Goal: Task Accomplishment & Management: Manage account settings

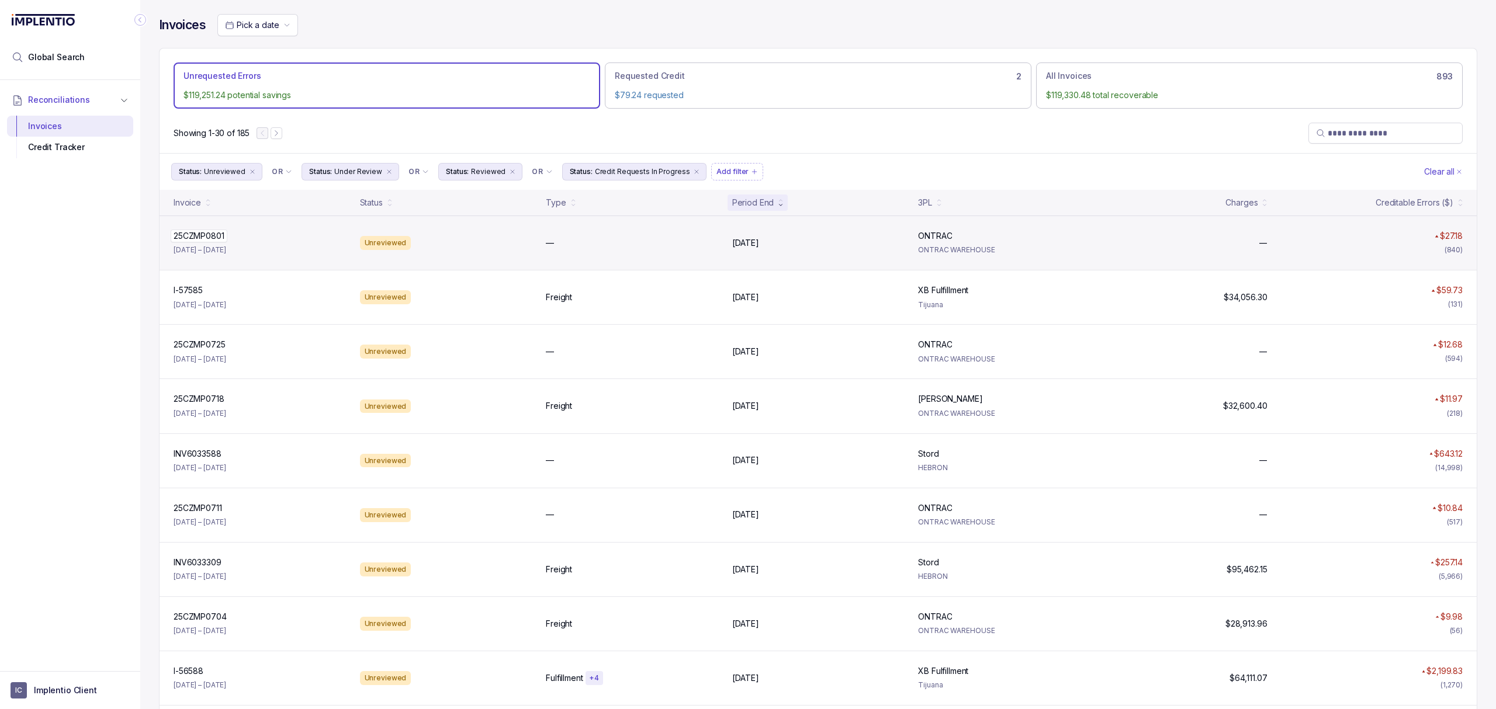
click at [188, 237] on p "25CZMP0801" at bounding box center [199, 236] width 57 height 13
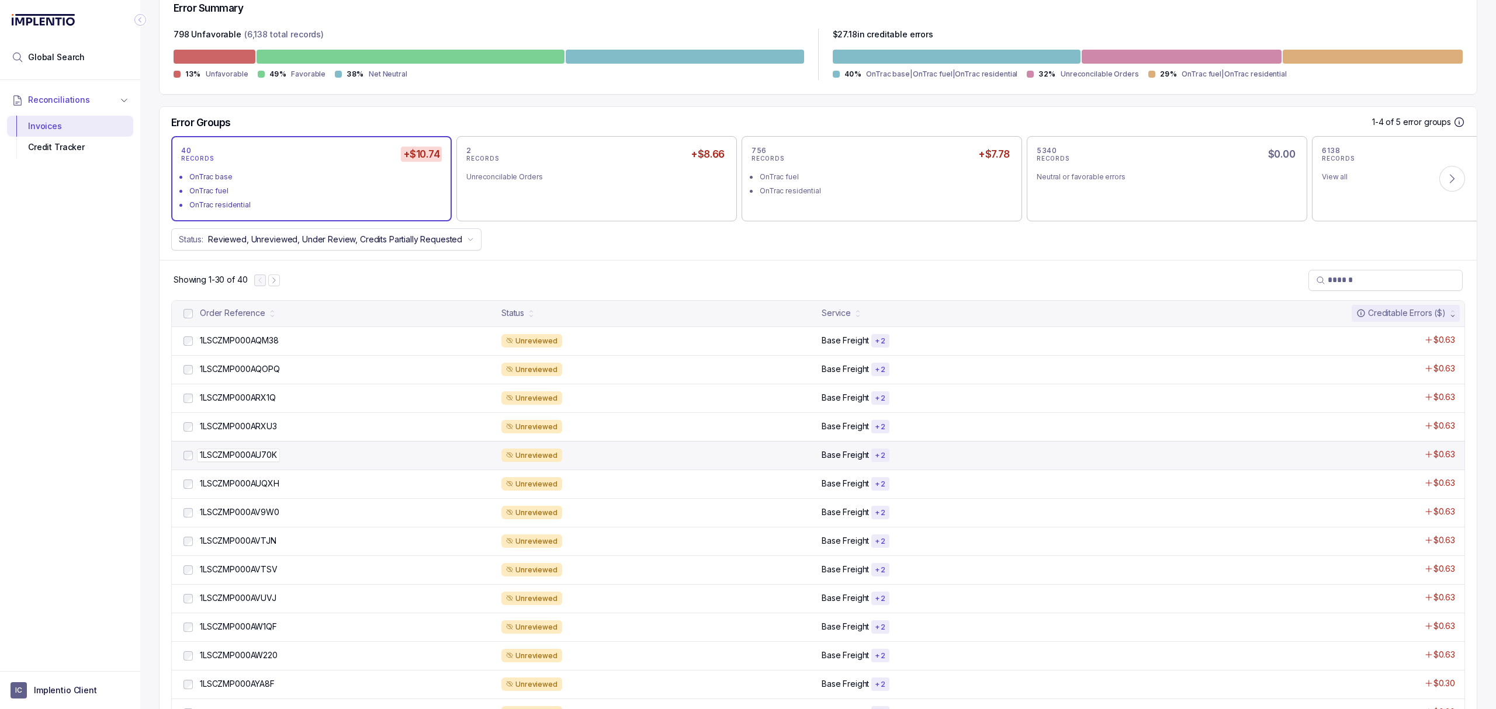
scroll to position [311, 0]
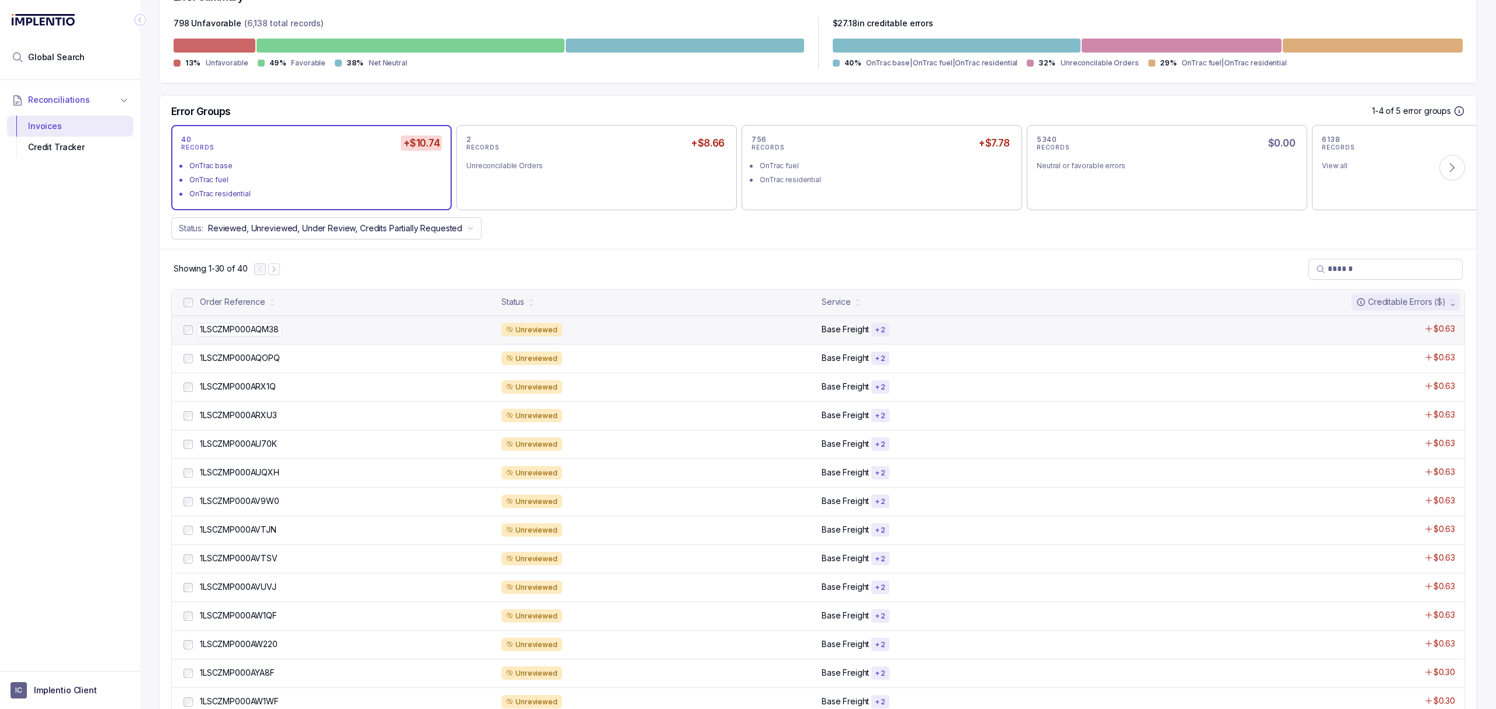
click at [253, 326] on p "1LSCZMP000AQM38" at bounding box center [239, 329] width 85 height 13
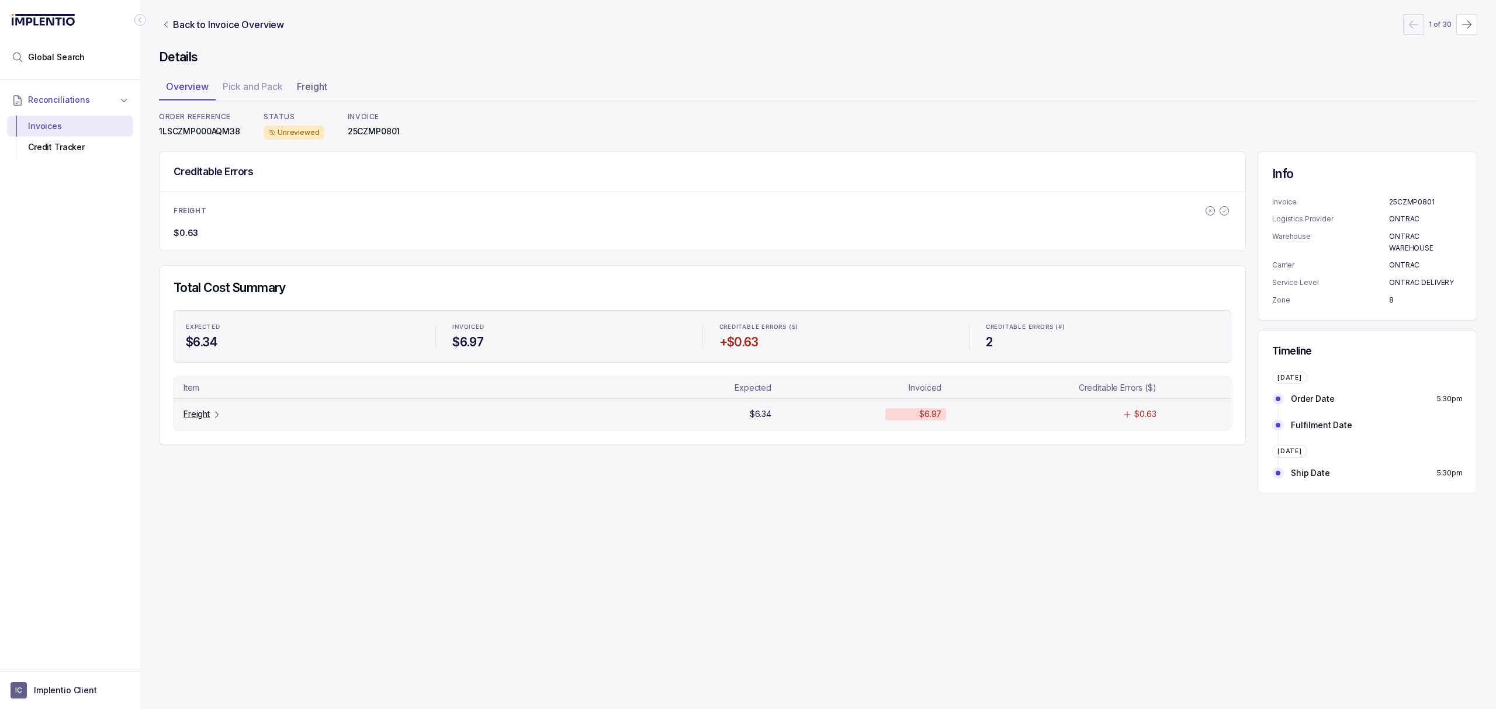
click at [202, 415] on p "Freight" at bounding box center [196, 414] width 26 height 12
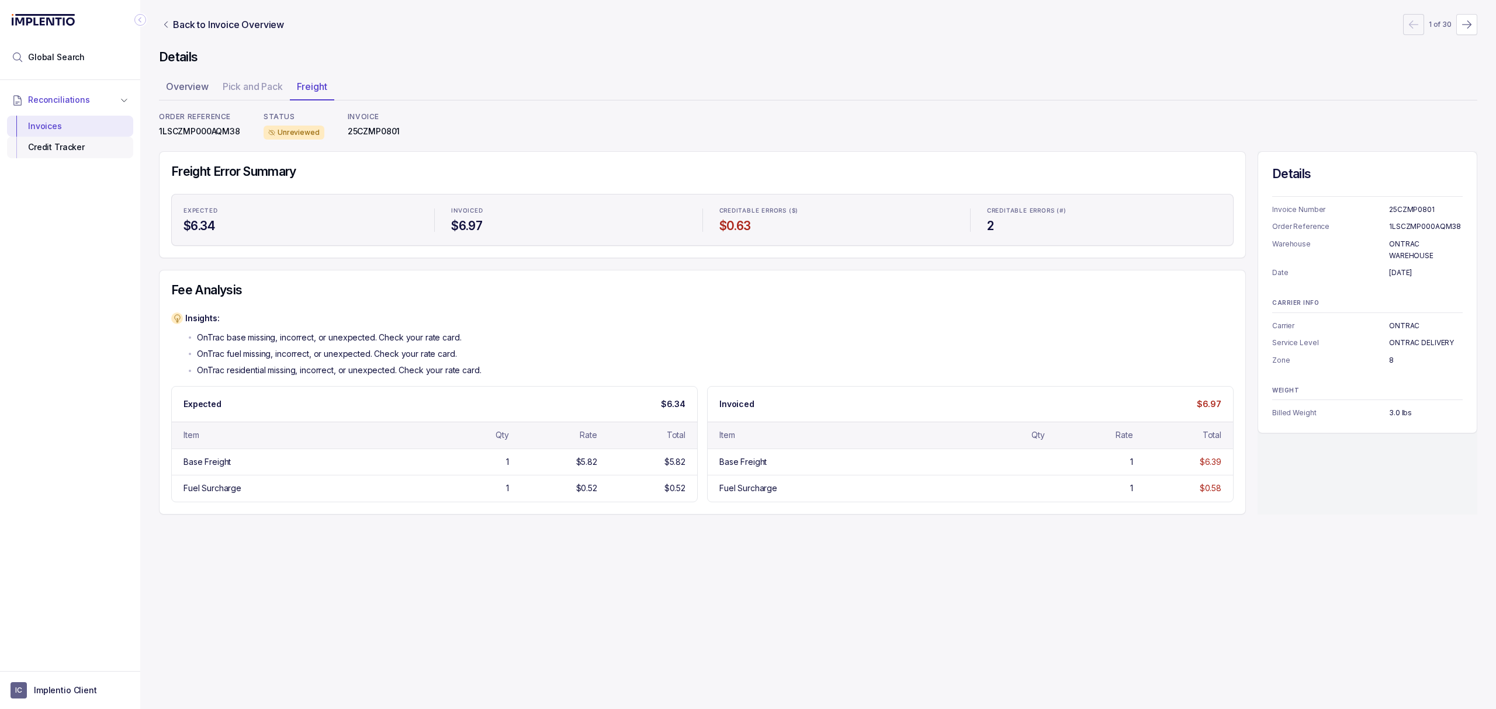
click at [63, 144] on div "Credit Tracker" at bounding box center [69, 147] width 107 height 21
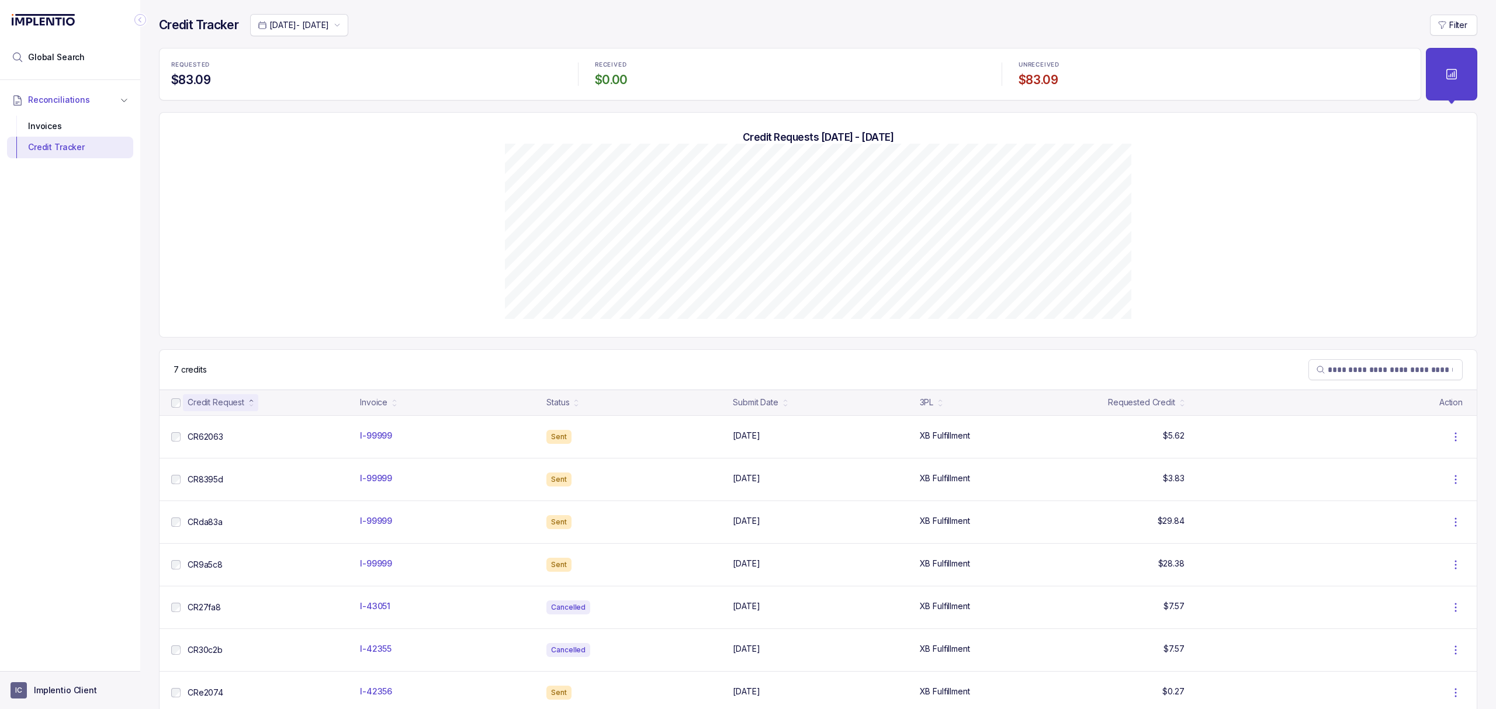
click at [54, 696] on p "Implentio Client" at bounding box center [65, 691] width 63 height 12
click at [61, 667] on p "Logout" at bounding box center [77, 665] width 97 height 12
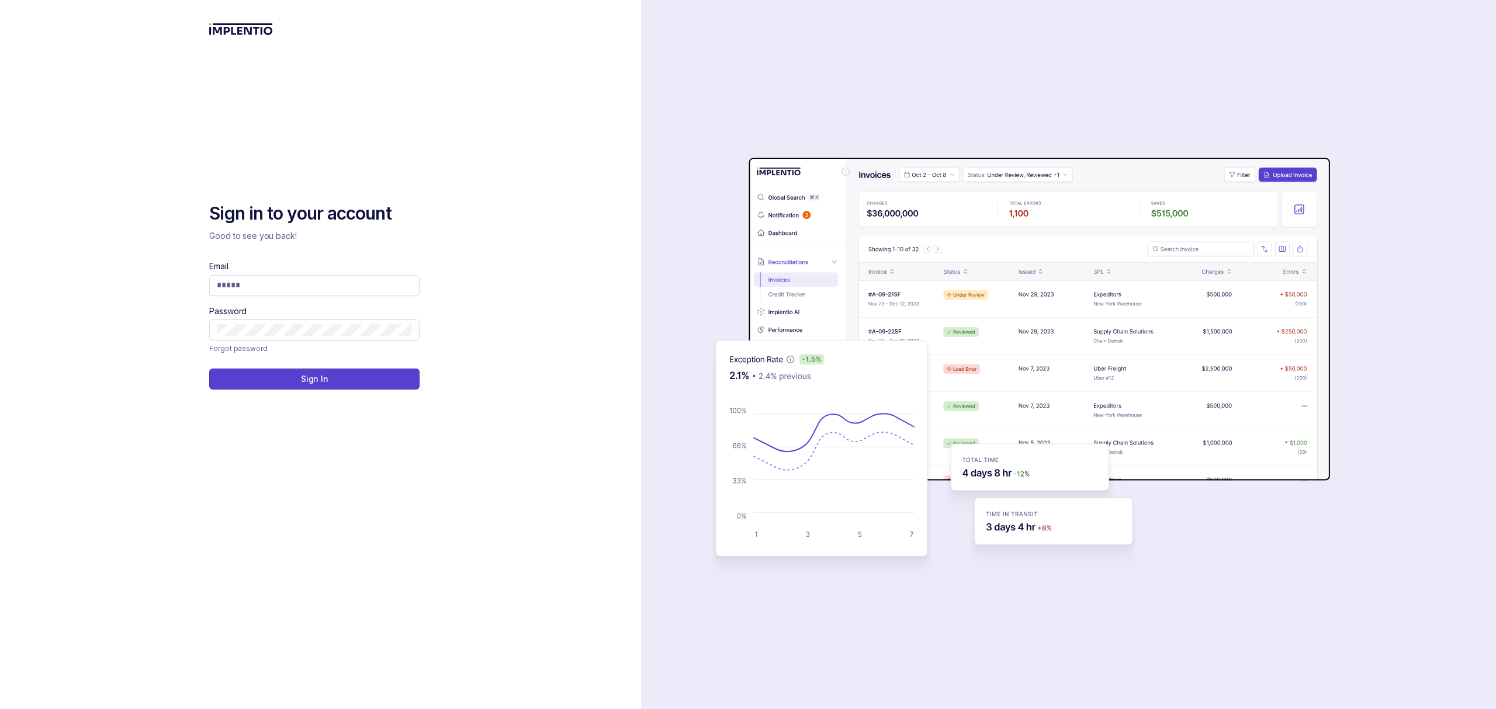
click at [1431, 33] on div "auth background image" at bounding box center [1068, 354] width 855 height 709
type input "**********"
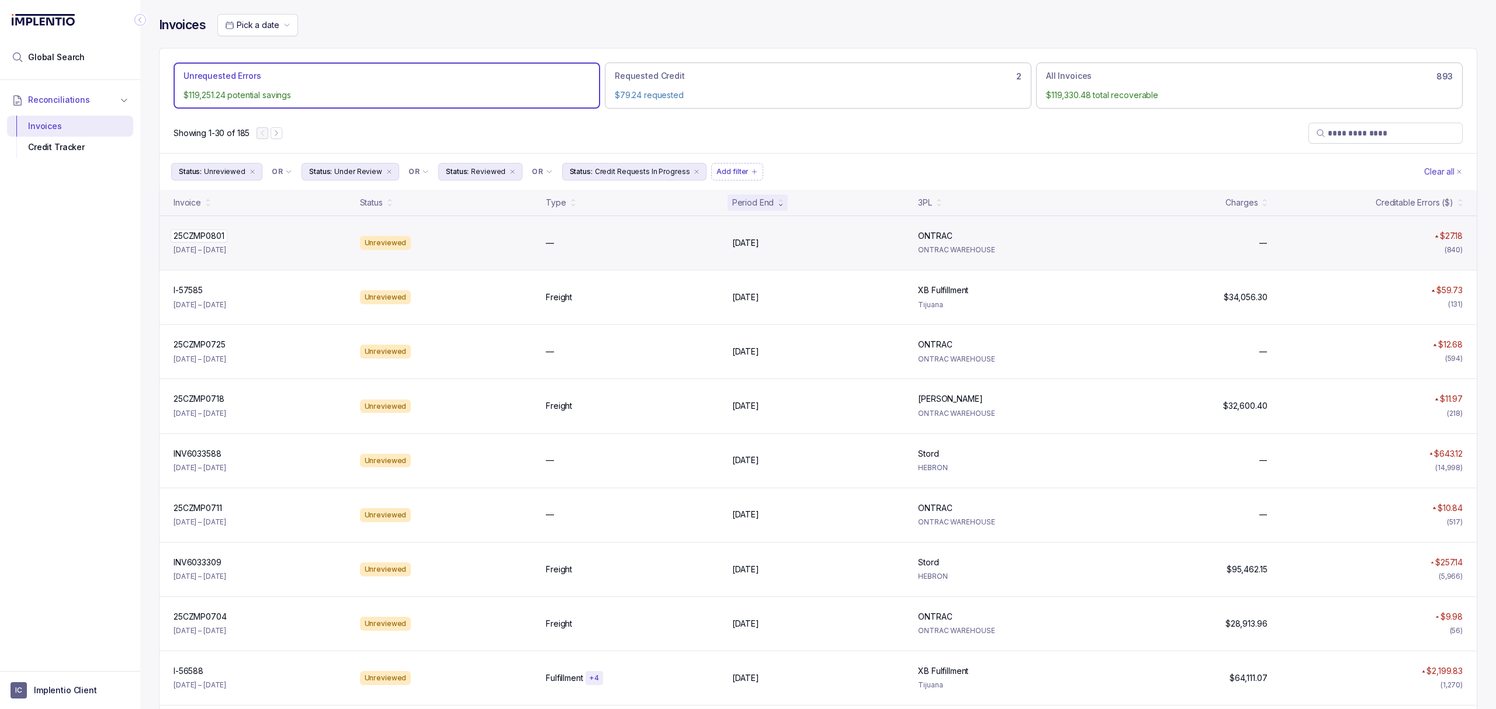
click at [220, 236] on p "25CZMP0801" at bounding box center [199, 236] width 57 height 13
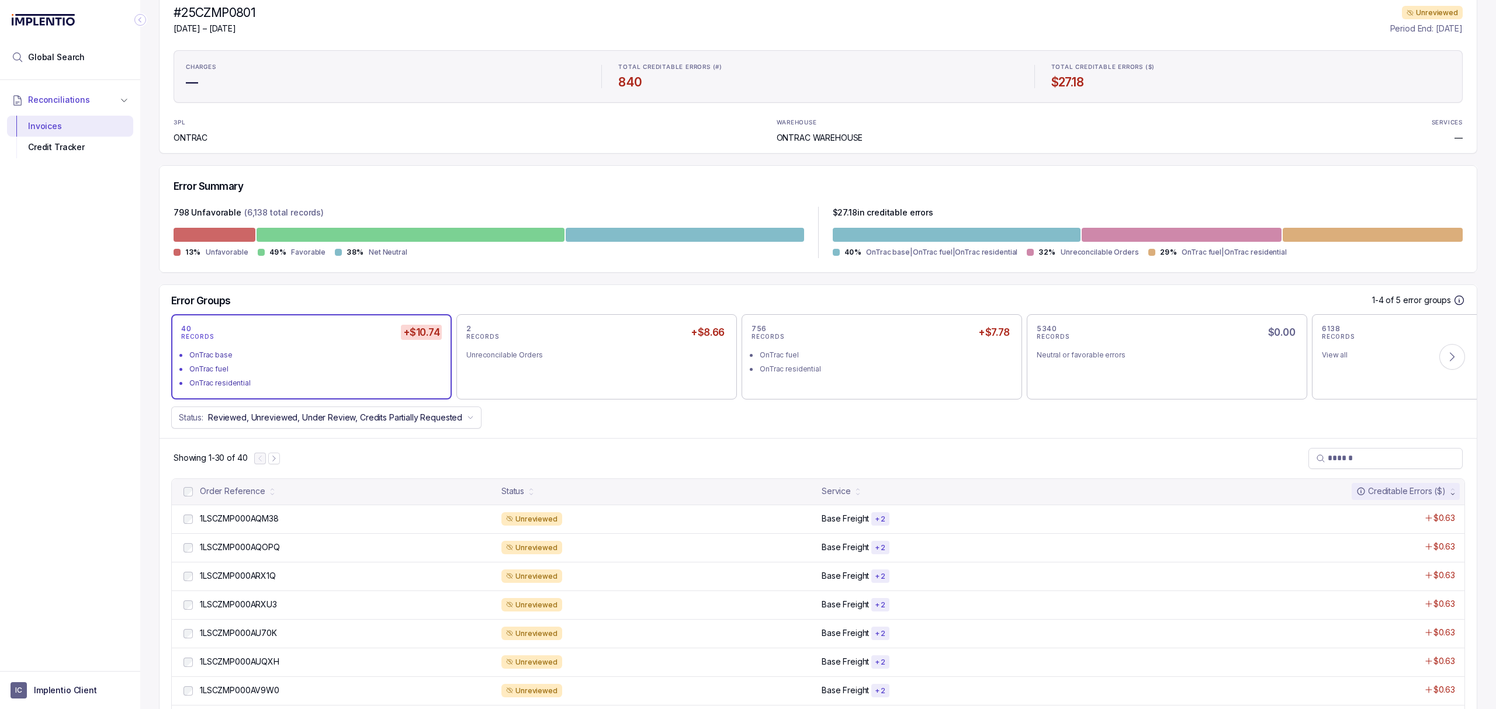
scroll to position [155, 0]
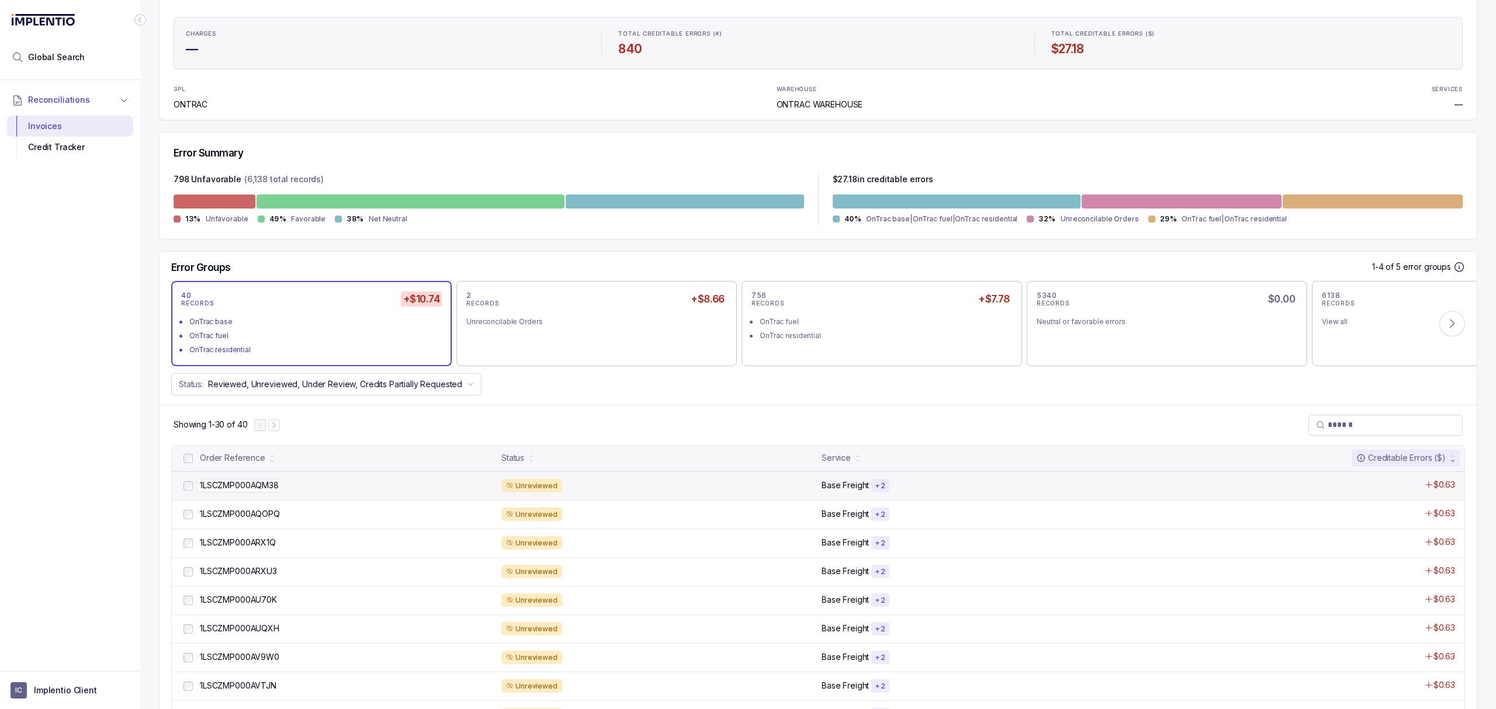
click at [230, 488] on p "1LSCZMP000AQM38" at bounding box center [239, 485] width 85 height 13
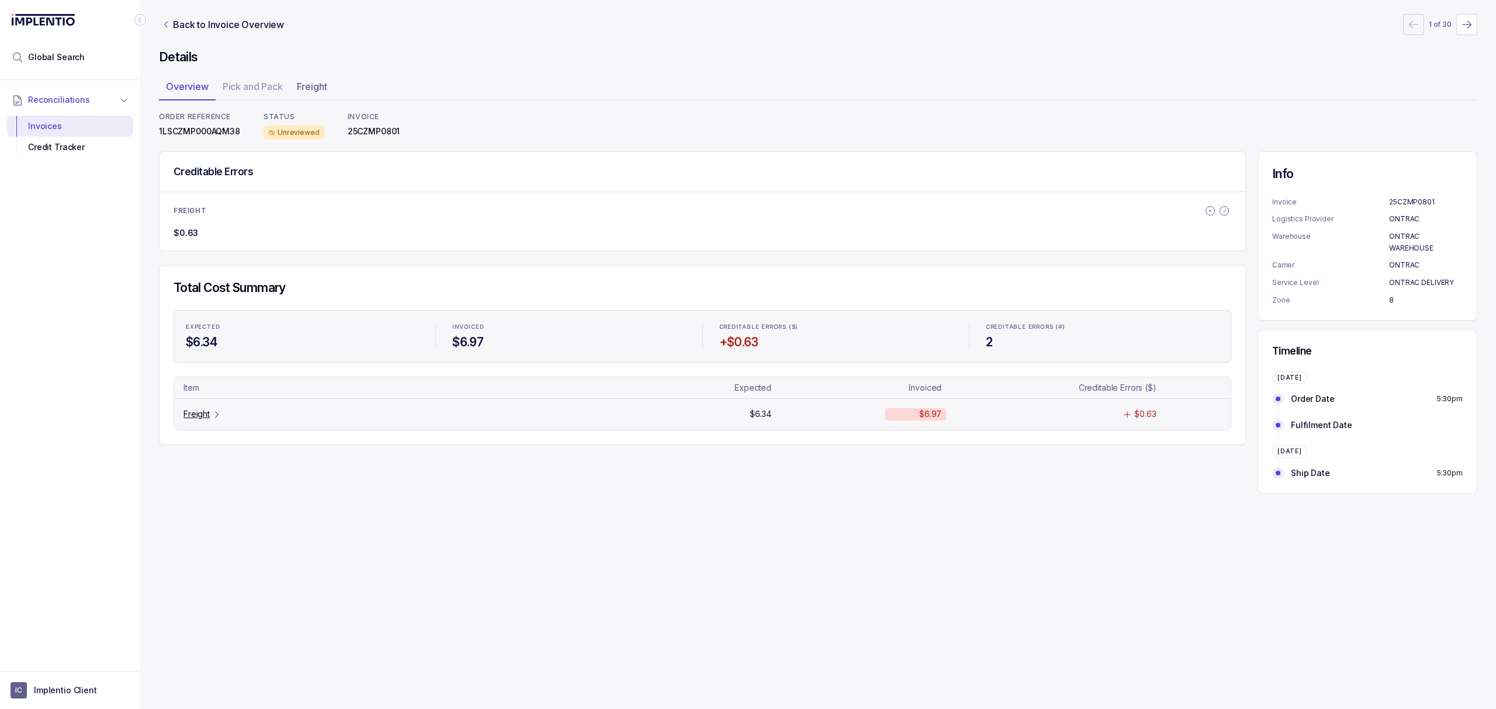
click at [190, 411] on p "Freight" at bounding box center [196, 414] width 26 height 12
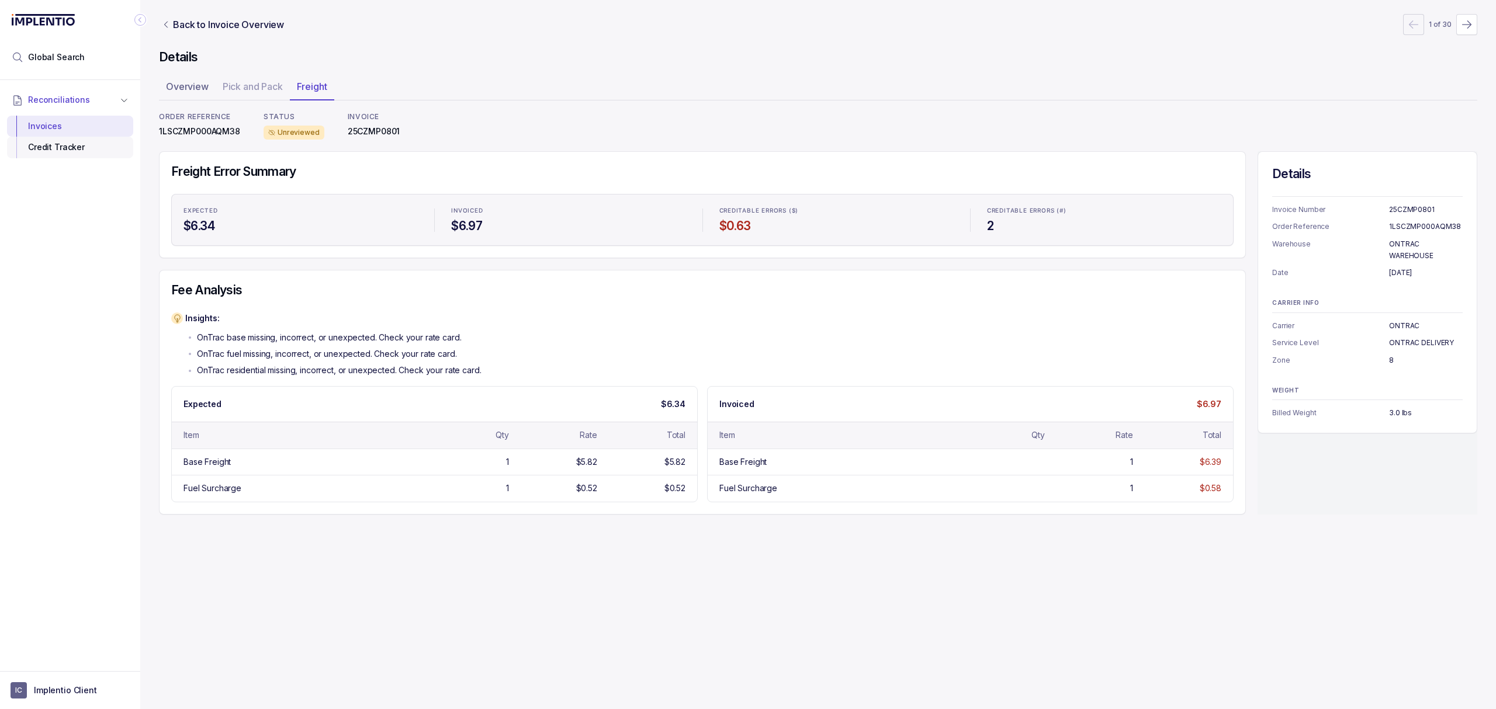
click at [69, 152] on div "Credit Tracker" at bounding box center [69, 147] width 107 height 21
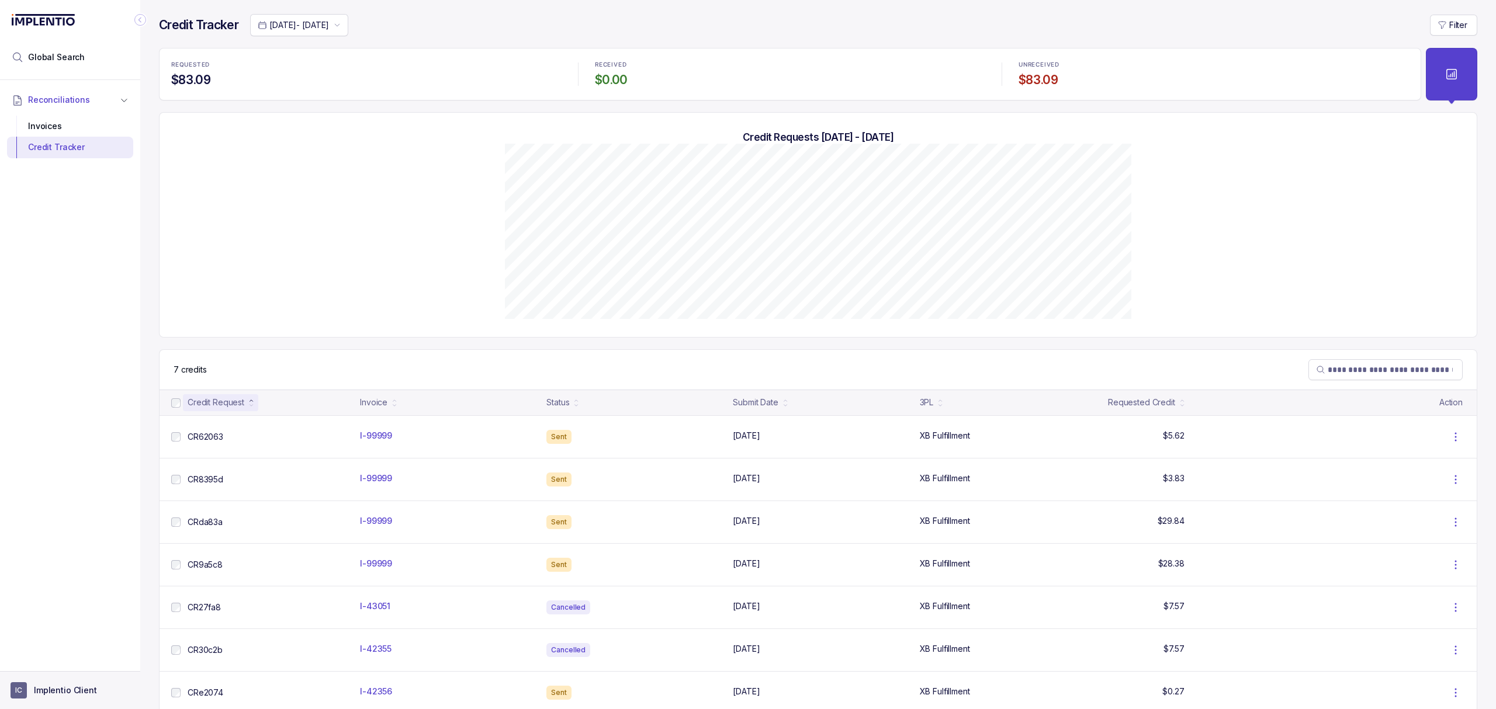
click at [72, 685] on p "Implentio Client" at bounding box center [65, 691] width 63 height 12
click at [73, 665] on p "Logout" at bounding box center [77, 665] width 97 height 12
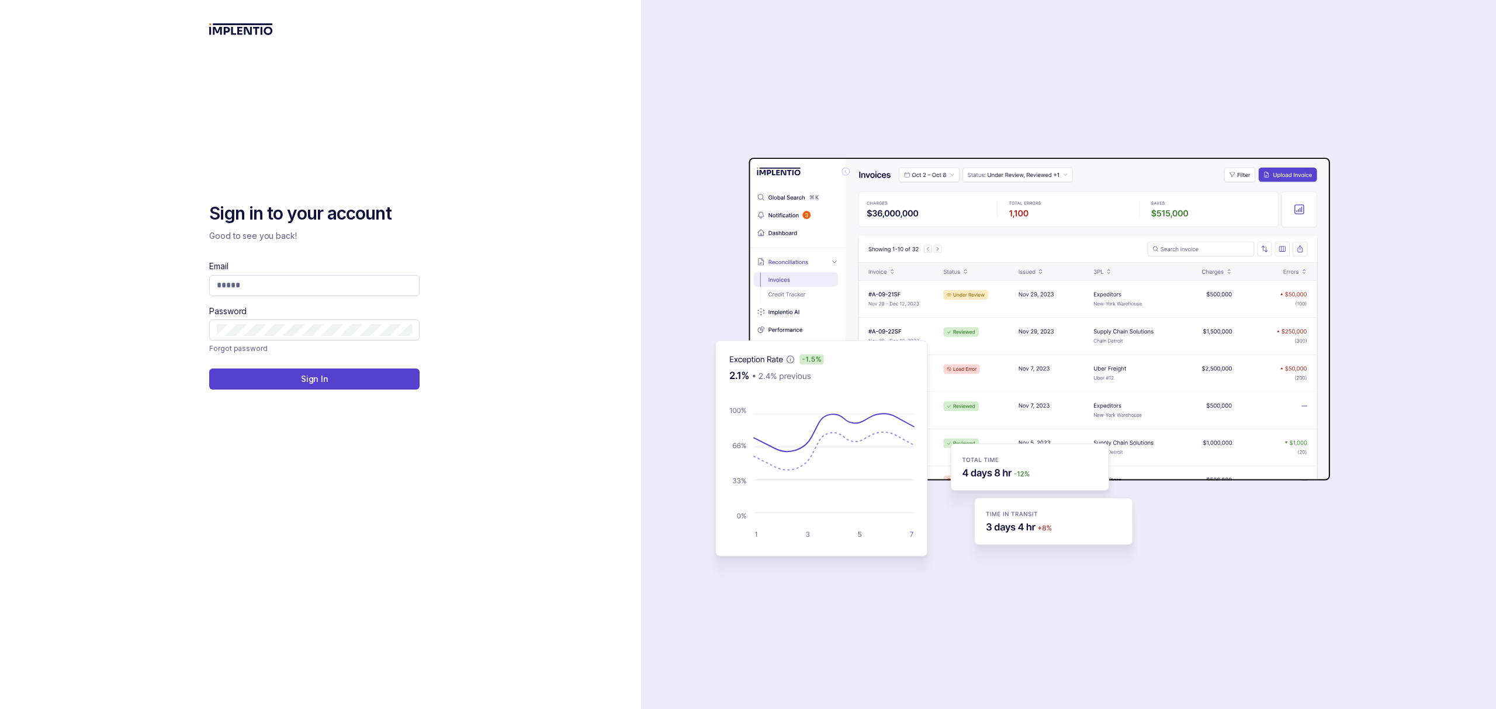
type input "**********"
